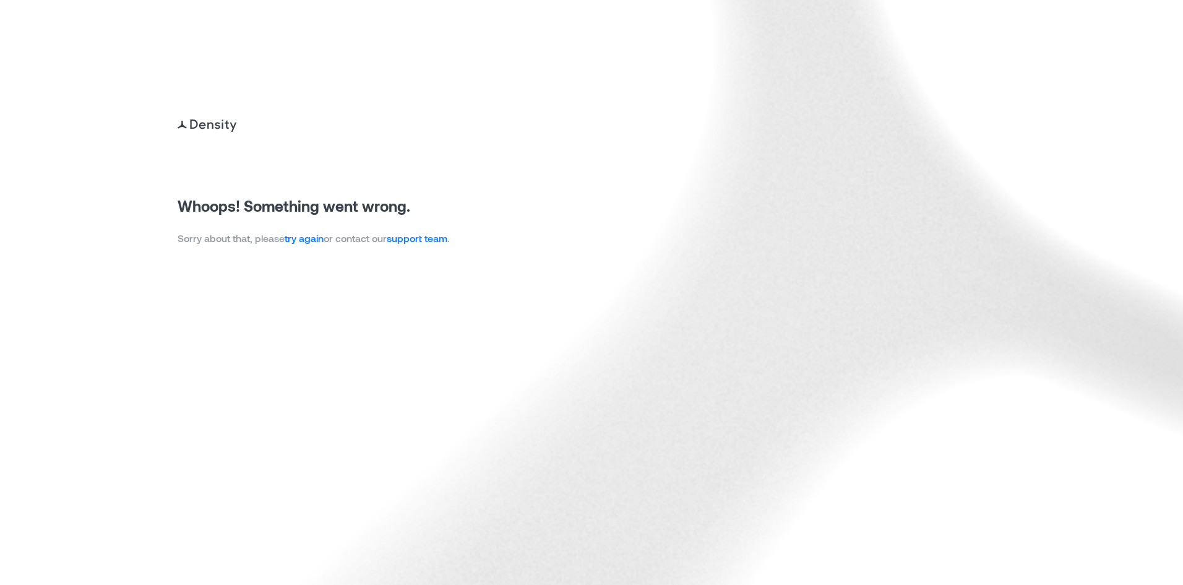
click at [312, 233] on link "try again" at bounding box center [304, 238] width 39 height 12
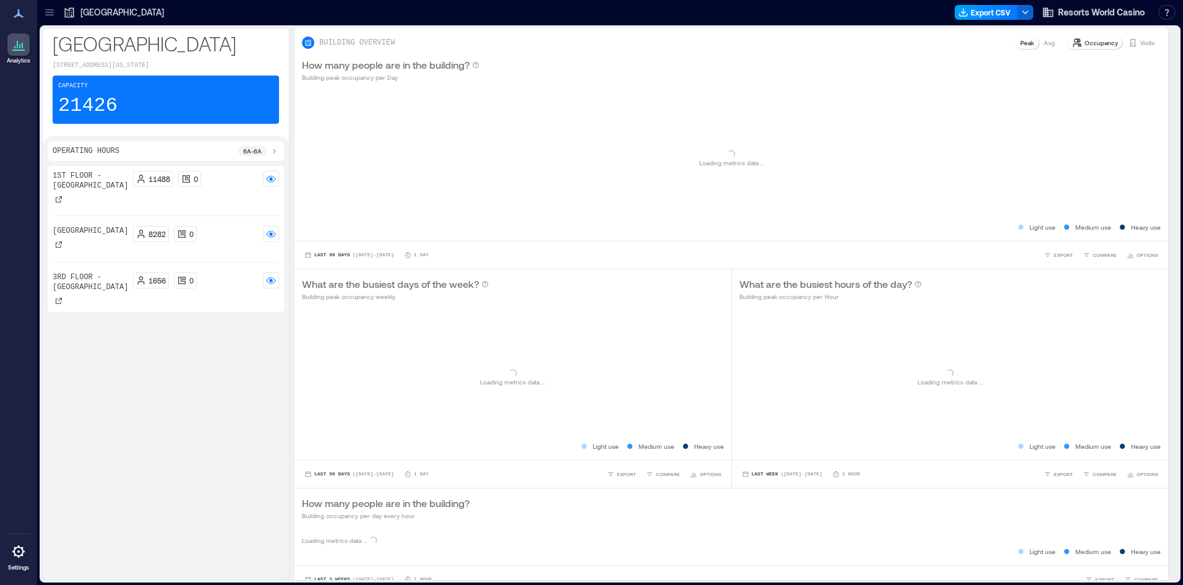
click at [992, 18] on button "Export CSV" at bounding box center [986, 12] width 63 height 15
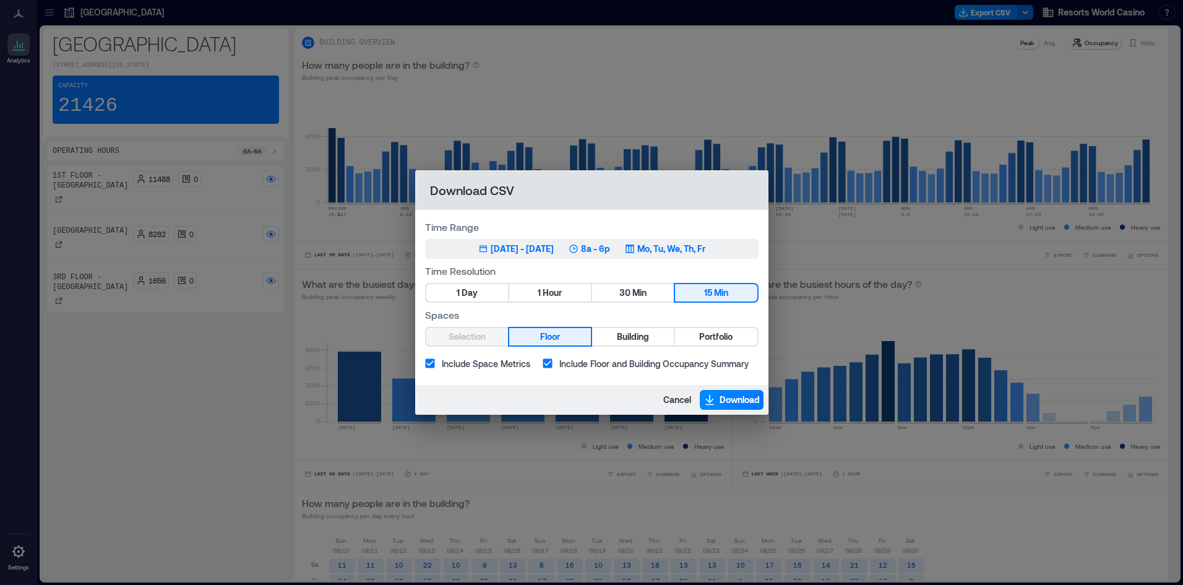
click at [584, 249] on div "May 31, 2025 - [DATE] 8a - 6p Mo, Tu, We, Th, Fr" at bounding box center [591, 248] width 227 height 12
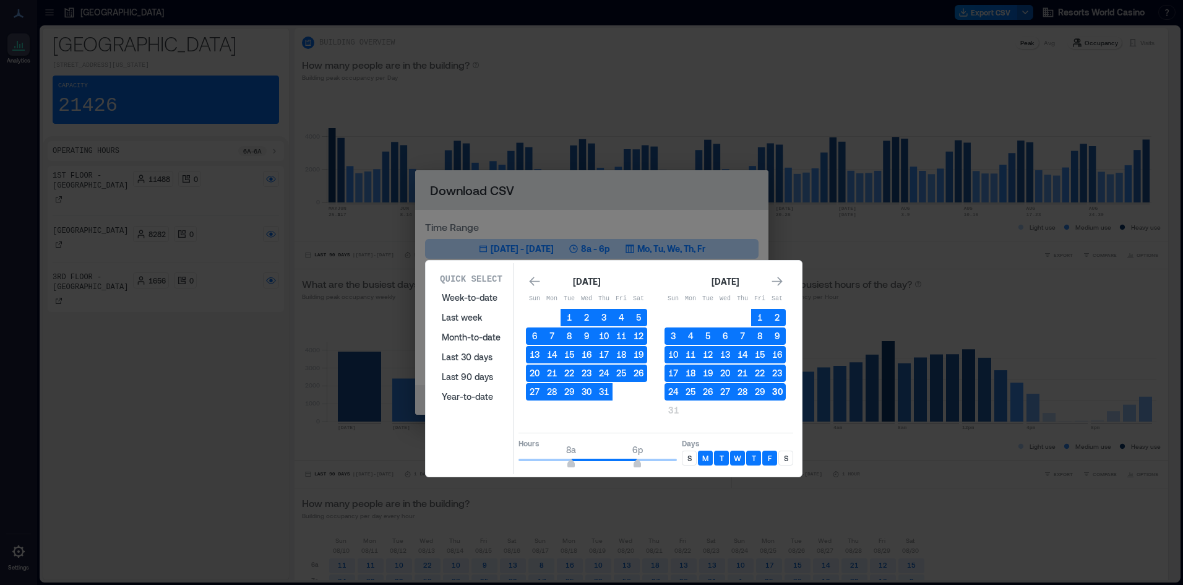
click at [779, 389] on button "30" at bounding box center [776, 391] width 17 height 17
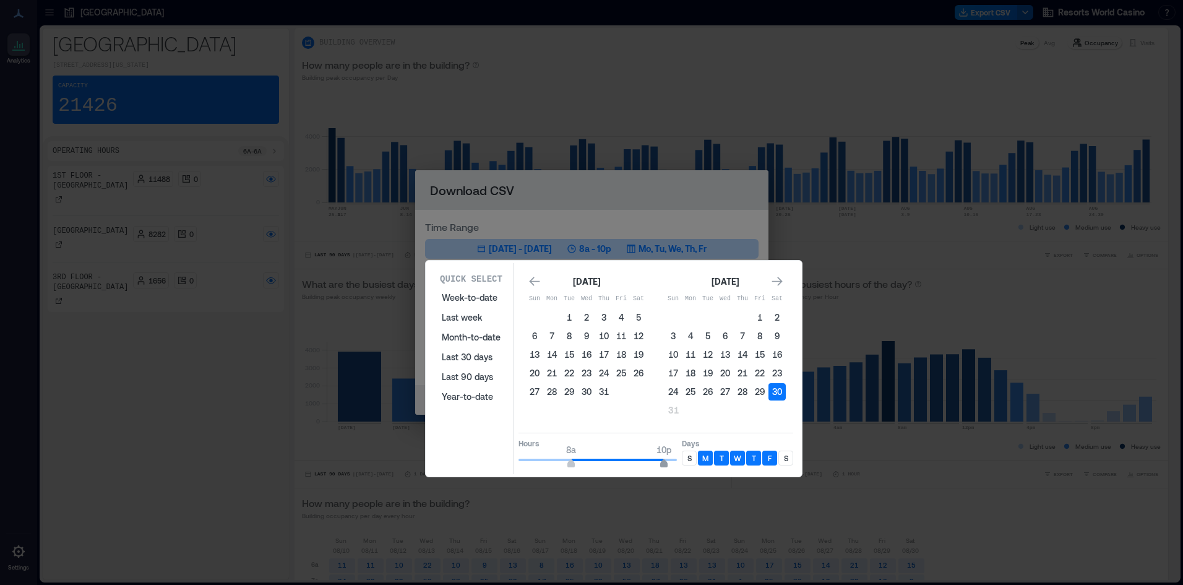
type input "**"
drag, startPoint x: 640, startPoint y: 459, endPoint x: 684, endPoint y: 458, distance: 43.9
click at [684, 458] on div "Hours 8a 12a Days S M T W T F S" at bounding box center [655, 450] width 275 height 36
type input "*"
drag, startPoint x: 571, startPoint y: 466, endPoint x: 509, endPoint y: 458, distance: 63.0
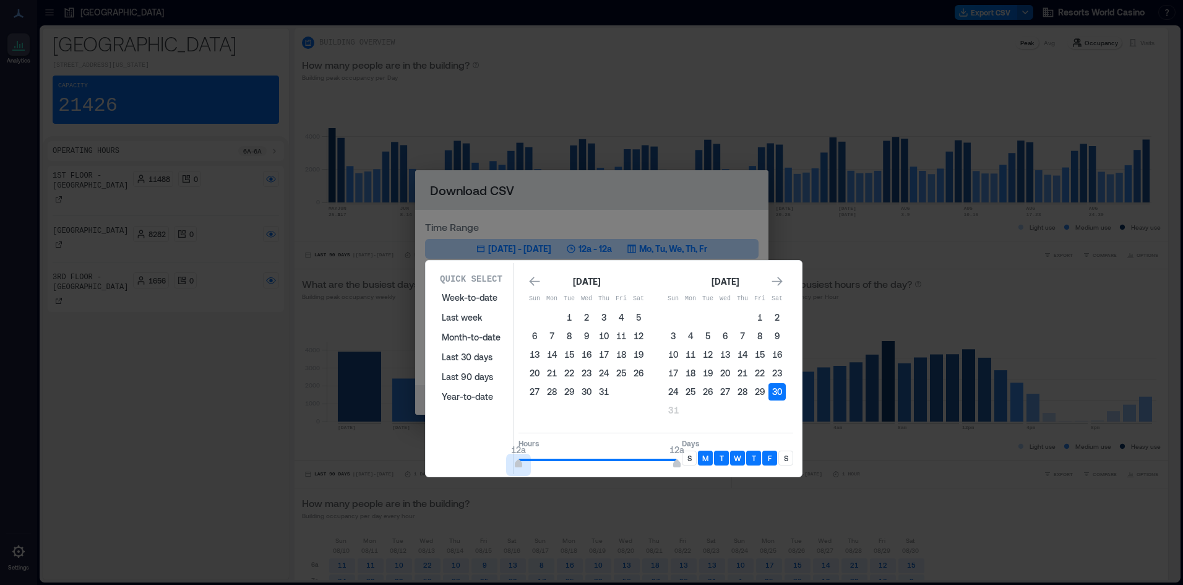
click at [509, 458] on div "Quick Select Week-to-date Last week Month-to-date Last 30 days Last 90 days Yea…" at bounding box center [613, 368] width 369 height 211
click at [685, 462] on div "S" at bounding box center [689, 457] width 15 height 15
click at [779, 457] on div "S" at bounding box center [785, 457] width 15 height 15
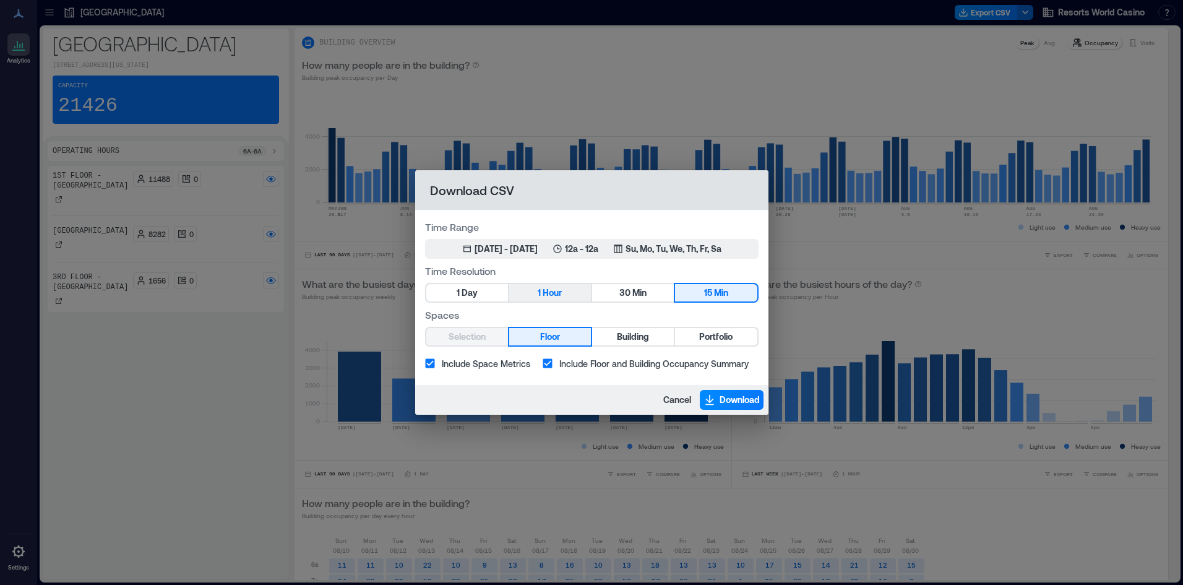
click at [567, 297] on button "1 Hour" at bounding box center [550, 292] width 82 height 17
click at [699, 336] on span "Portfolio" at bounding box center [715, 336] width 33 height 15
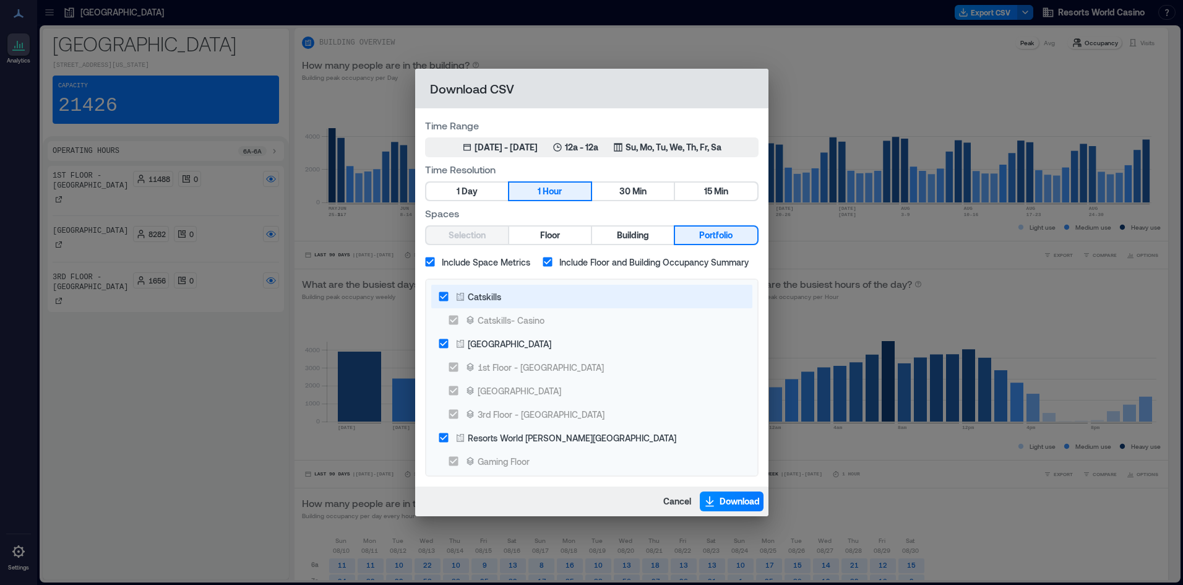
click at [481, 301] on div "Catskills" at bounding box center [484, 296] width 33 height 13
click at [736, 500] on span "Download" at bounding box center [739, 501] width 40 height 12
